Goal: Information Seeking & Learning: Check status

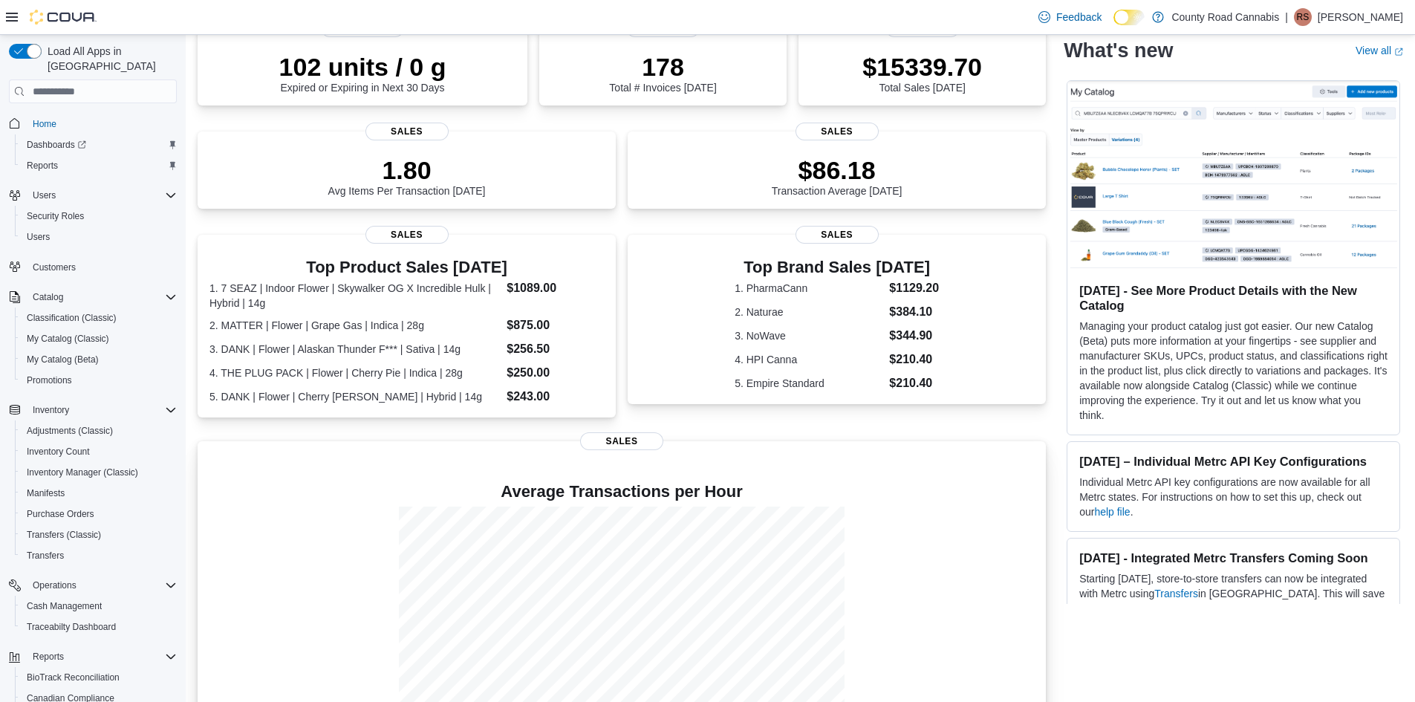
scroll to position [221, 0]
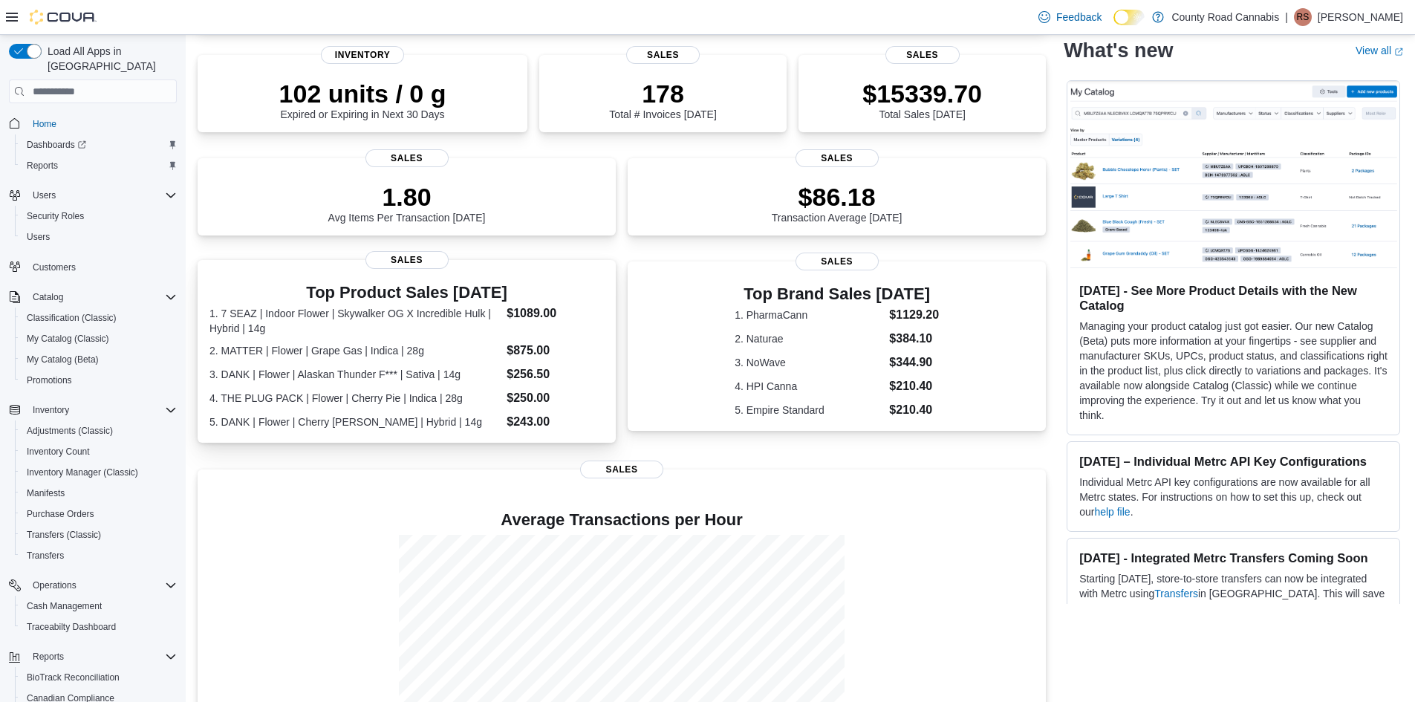
click at [394, 356] on dl "1. 7 SEAZ | Indoor Flower | Skywalker OG X Incredible Hulk | Hybrid | 14g $1089…" at bounding box center [407, 368] width 394 height 126
click at [397, 101] on p "102 units / 0 g" at bounding box center [362, 92] width 167 height 30
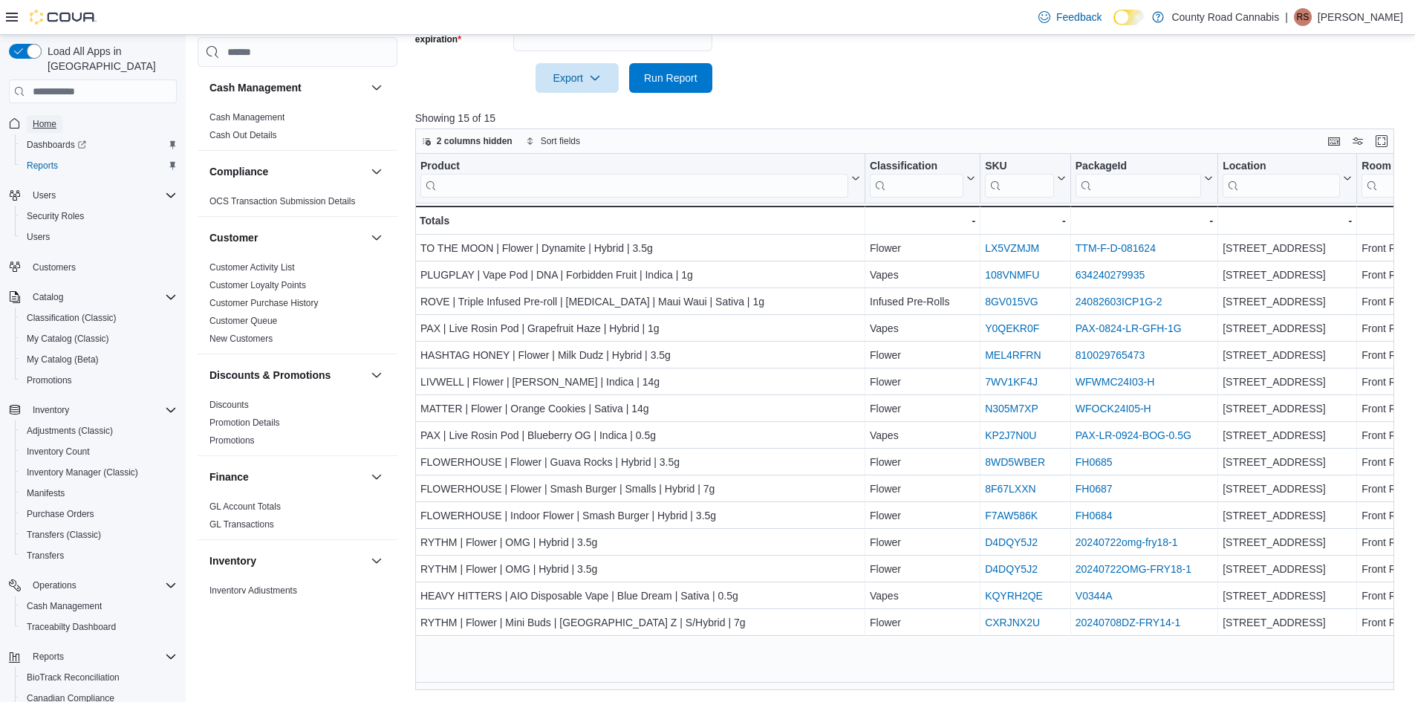
click at [36, 118] on span "Home" at bounding box center [45, 124] width 24 height 12
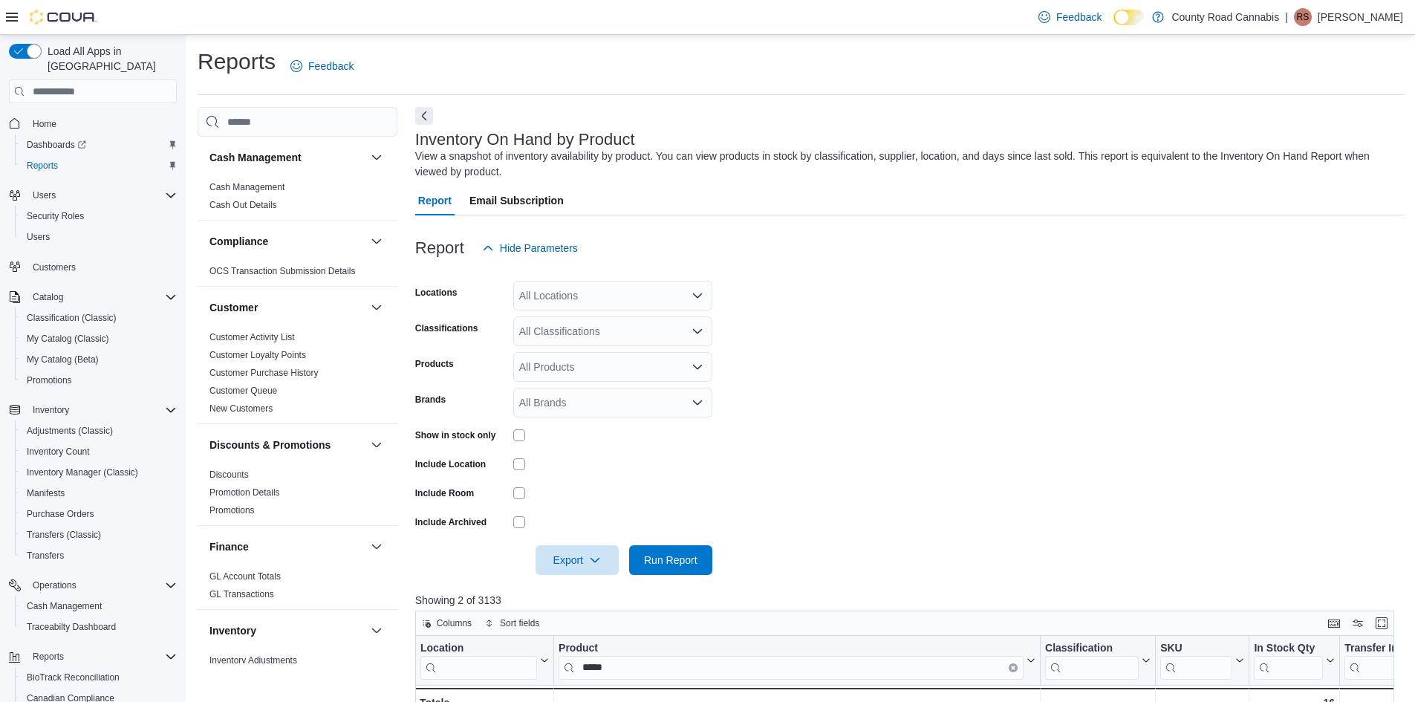
scroll to position [371, 0]
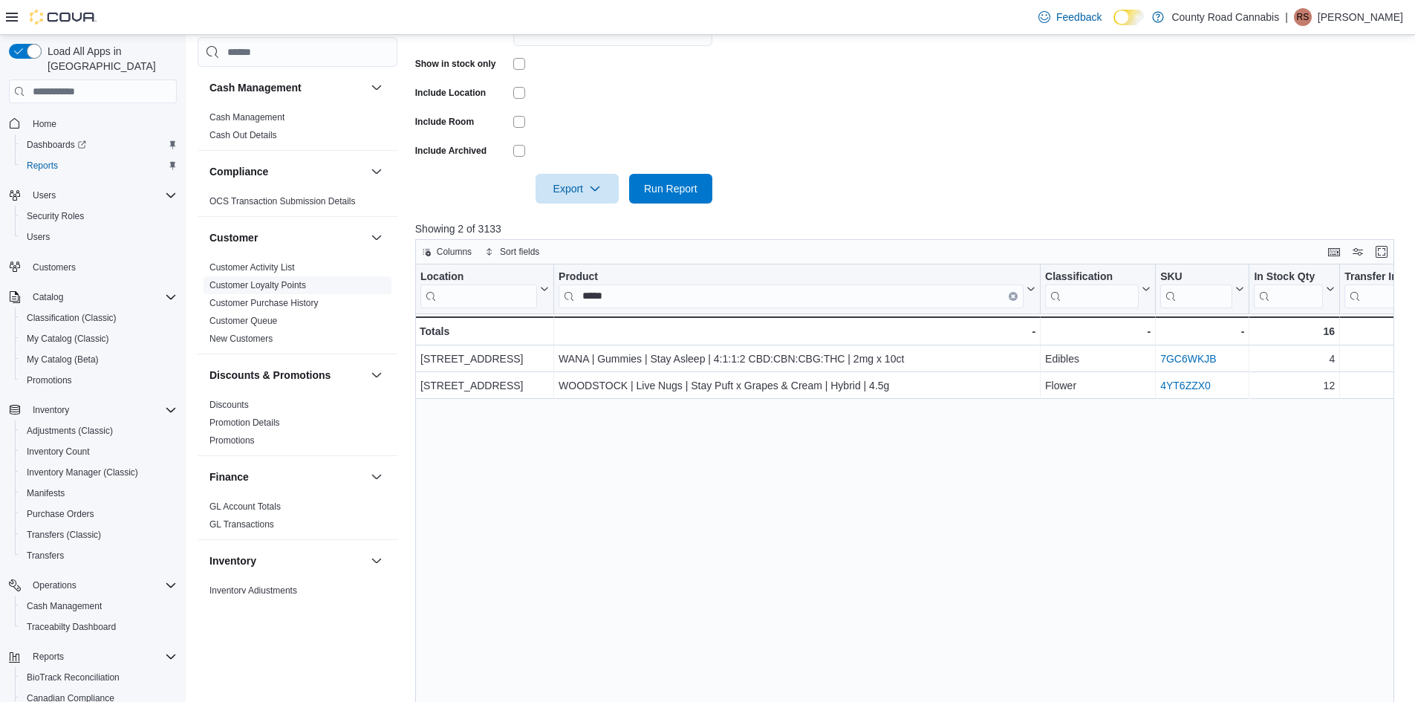
drag, startPoint x: 629, startPoint y: 293, endPoint x: 347, endPoint y: 281, distance: 281.9
click at [347, 281] on div "Cash Management Cash Management Cash Out Details Compliance OCS Transaction Sub…" at bounding box center [801, 268] width 1207 height 1065
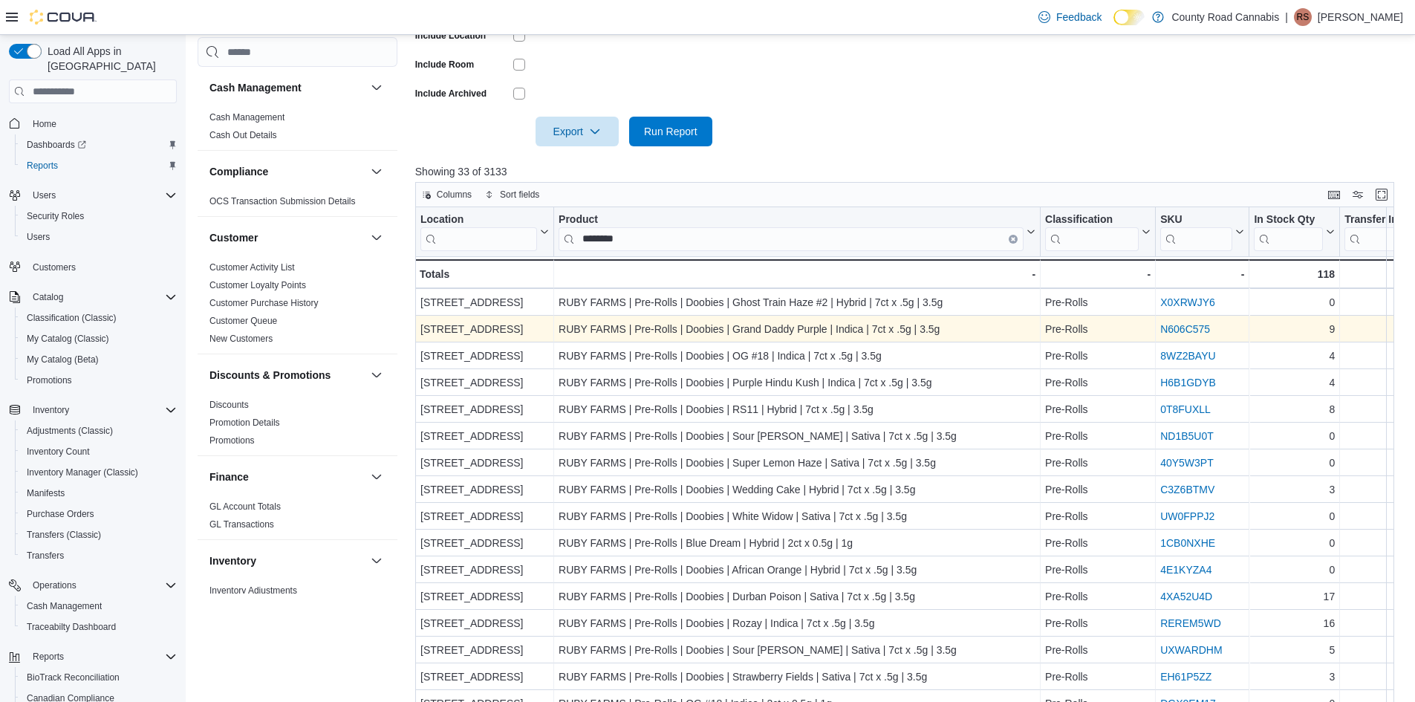
scroll to position [482, 0]
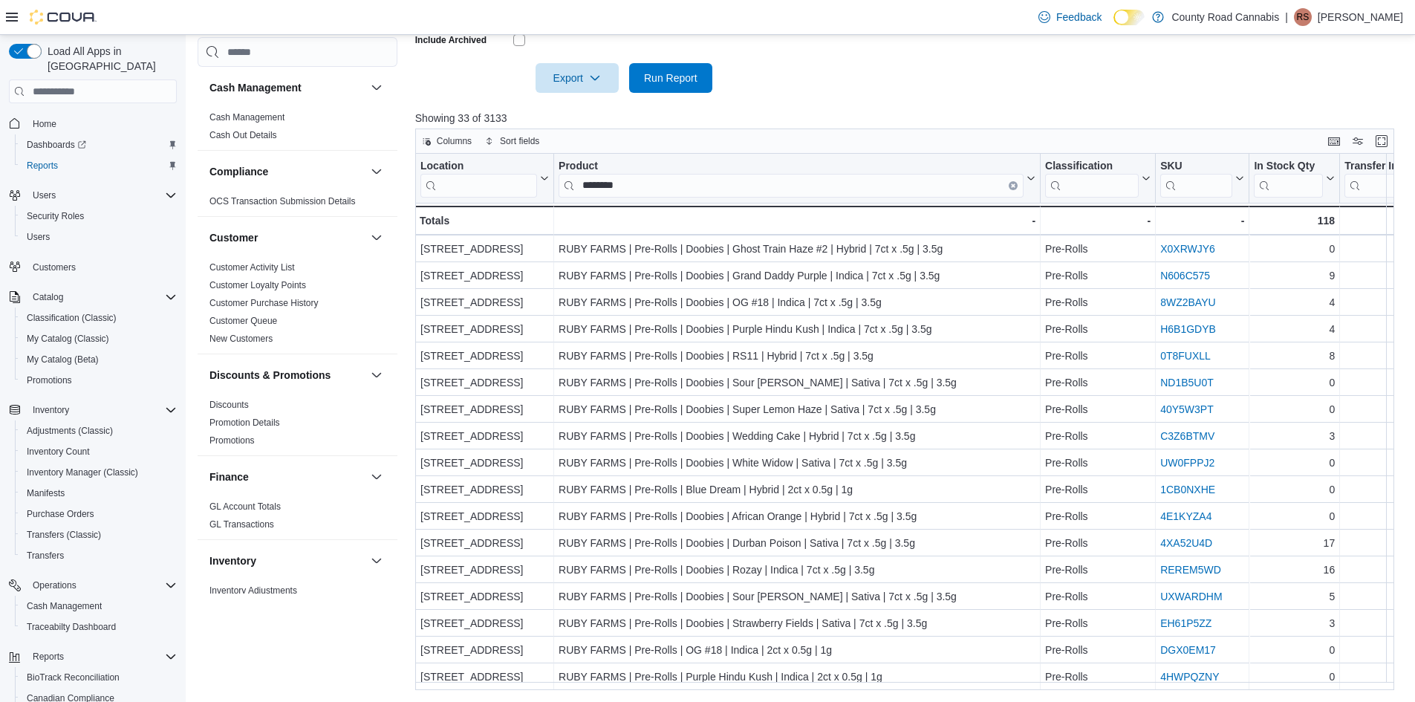
type input "********"
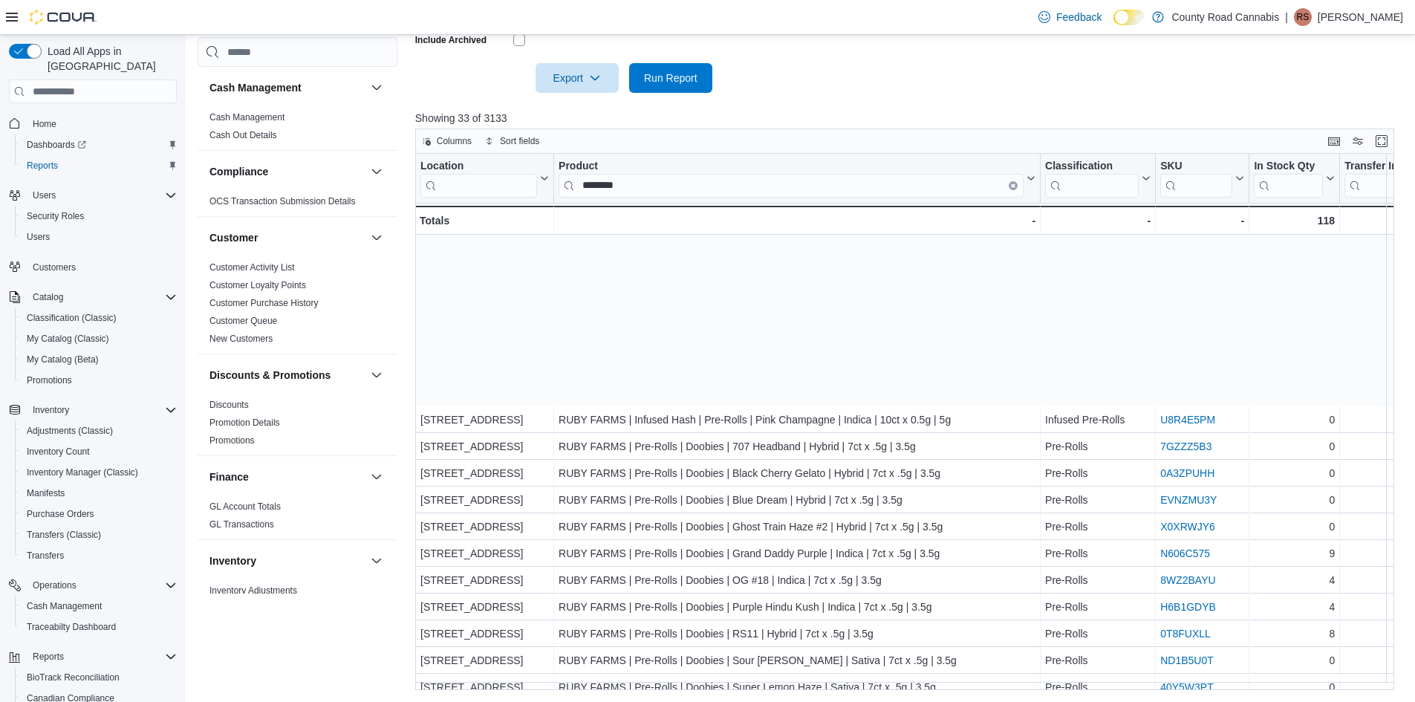
scroll to position [435, 0]
